Goal: Transaction & Acquisition: Purchase product/service

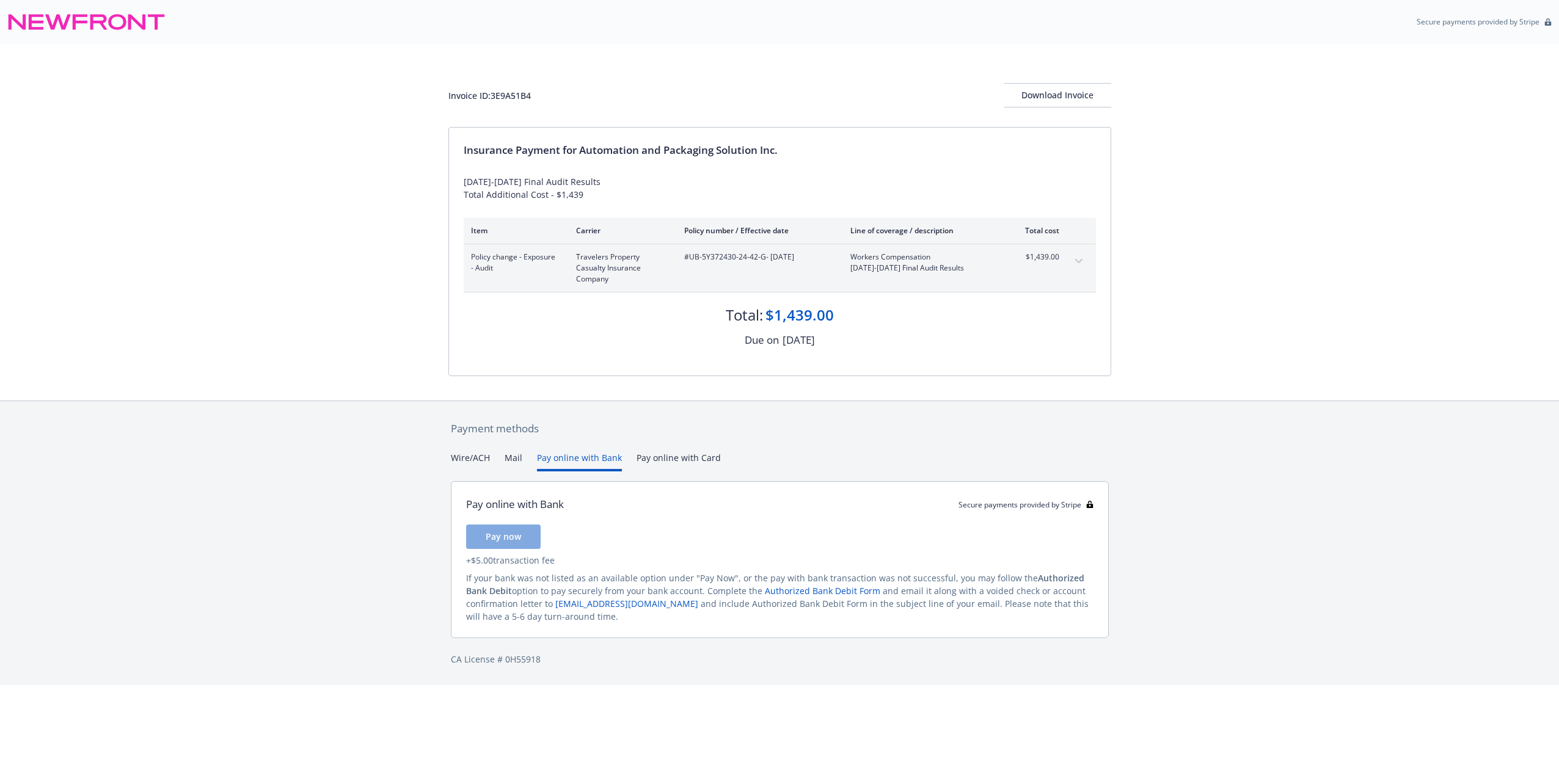
click at [598, 462] on button "Pay online with Bank" at bounding box center [580, 461] width 85 height 20
click at [665, 454] on button "Pay online with Card" at bounding box center [678, 461] width 84 height 20
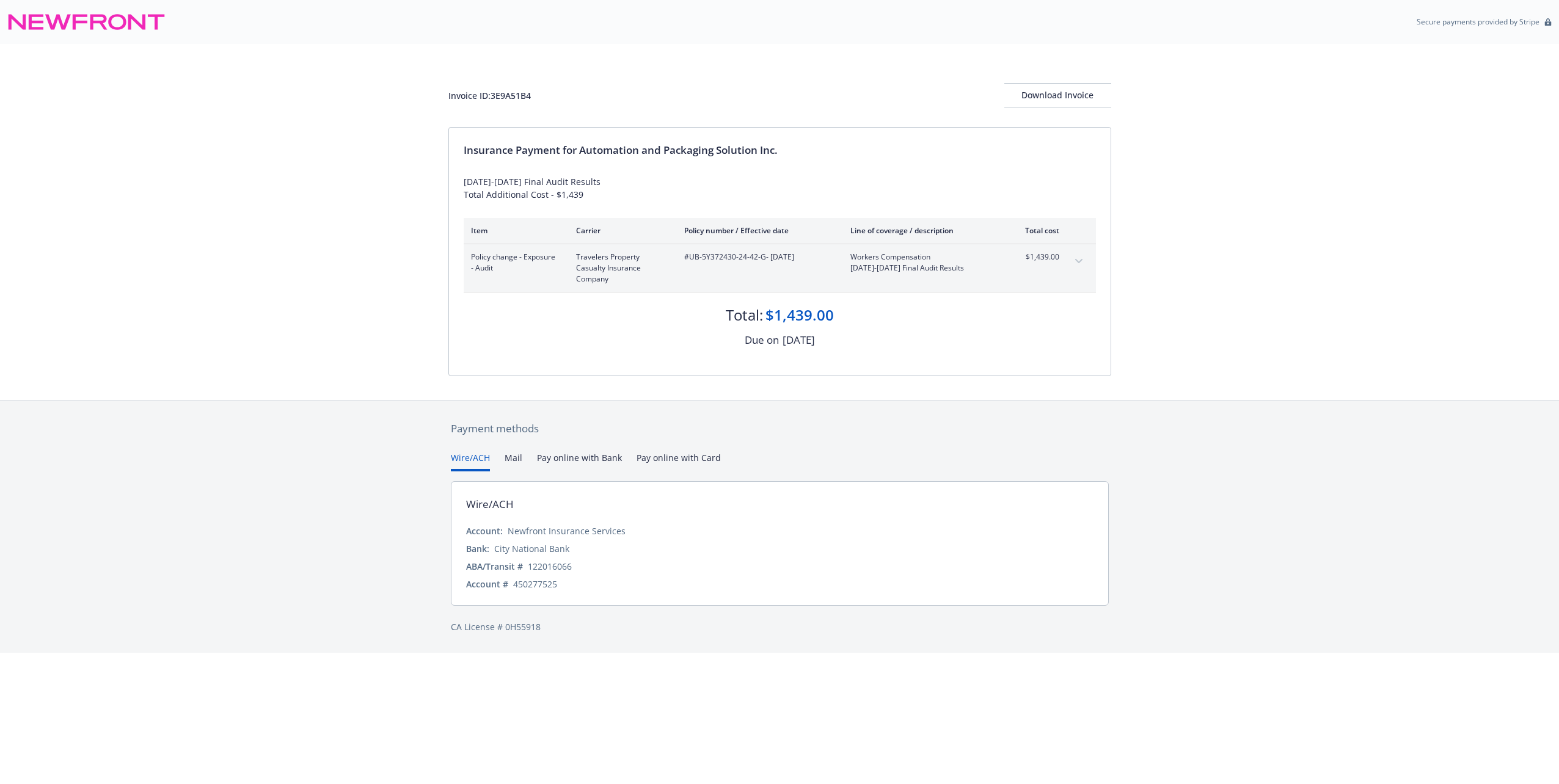
click at [475, 456] on button "Wire/ACH" at bounding box center [470, 461] width 39 height 20
click at [1063, 96] on div "Download Invoice" at bounding box center [1058, 95] width 107 height 24
